Goal: Information Seeking & Learning: Learn about a topic

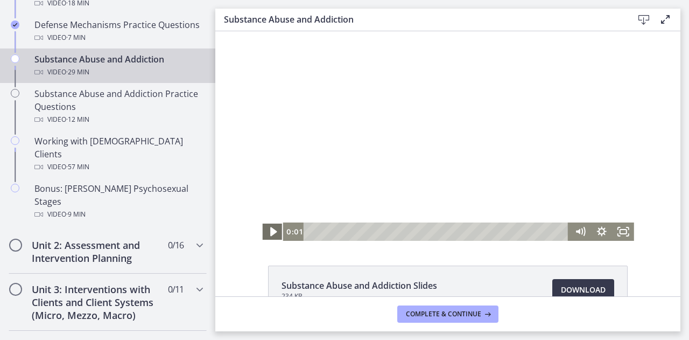
click at [274, 235] on icon "Play Video" at bounding box center [274, 232] width 26 height 22
click at [262, 231] on icon "Pause" at bounding box center [273, 231] width 22 height 18
click at [261, 231] on icon "Play Video" at bounding box center [274, 232] width 26 height 22
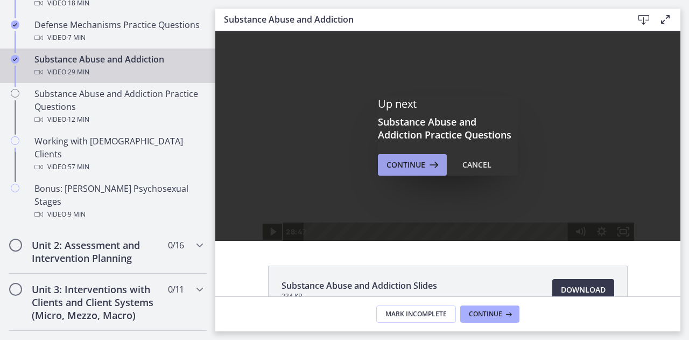
click at [430, 166] on icon at bounding box center [432, 164] width 15 height 13
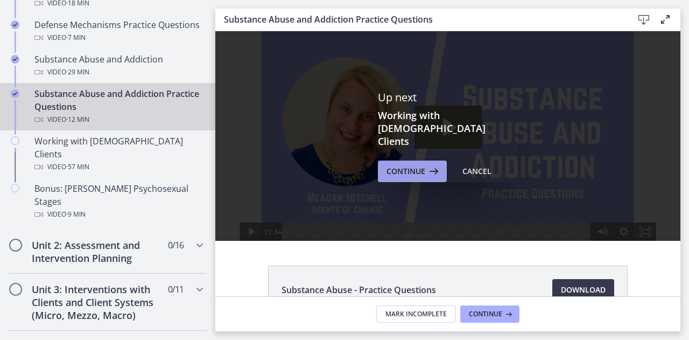
click at [407, 165] on span "Continue" at bounding box center [406, 171] width 39 height 13
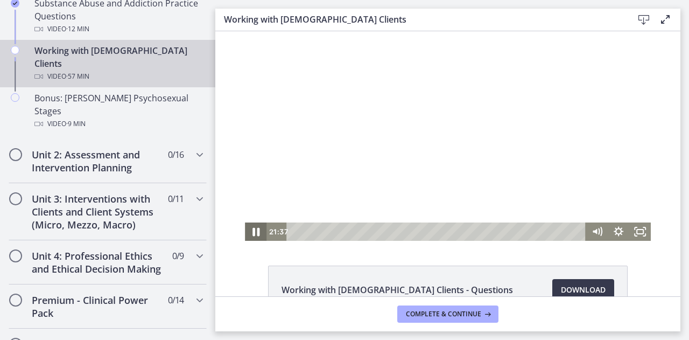
click at [257, 234] on icon "Pause" at bounding box center [256, 232] width 26 height 22
click at [246, 226] on icon "Play Video" at bounding box center [257, 231] width 22 height 18
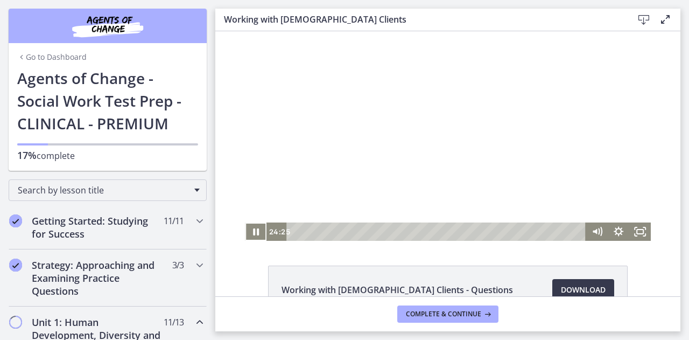
scroll to position [785, 0]
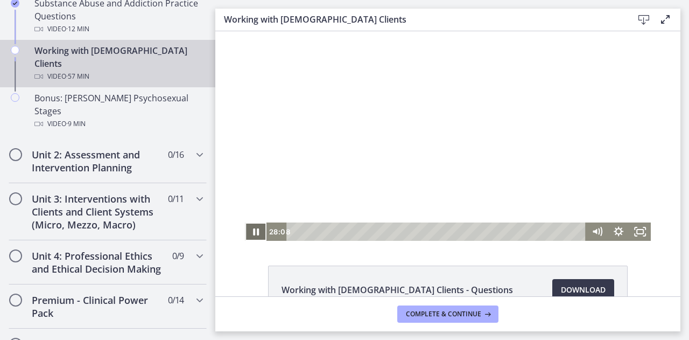
click at [257, 228] on icon "Pause" at bounding box center [256, 231] width 22 height 18
